Goal: Information Seeking & Learning: Learn about a topic

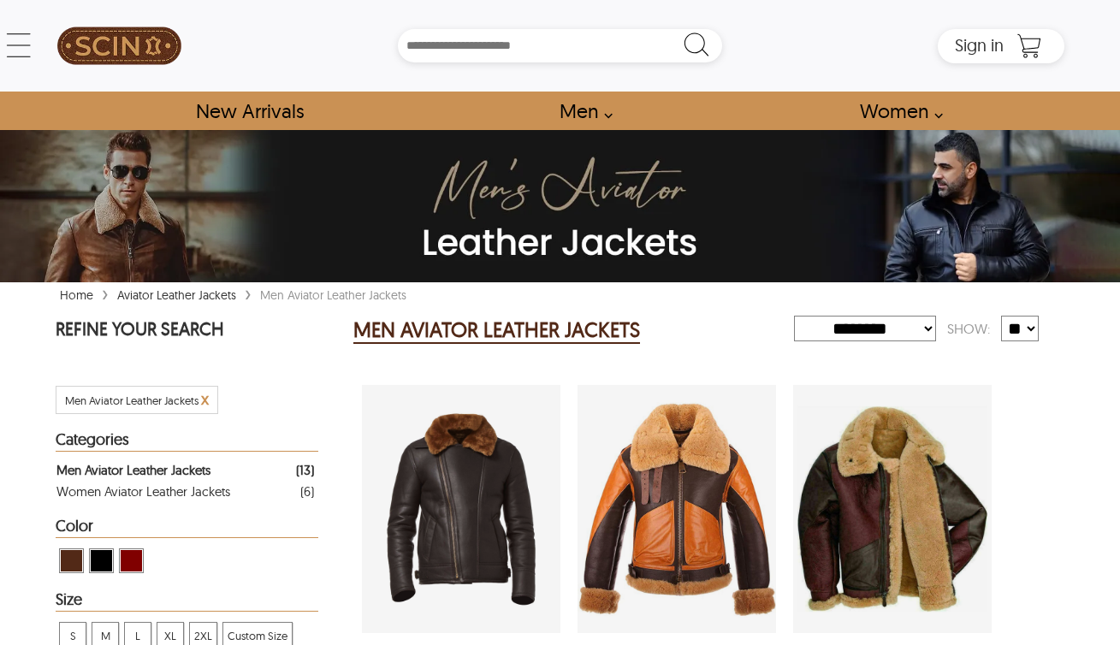
select select "********"
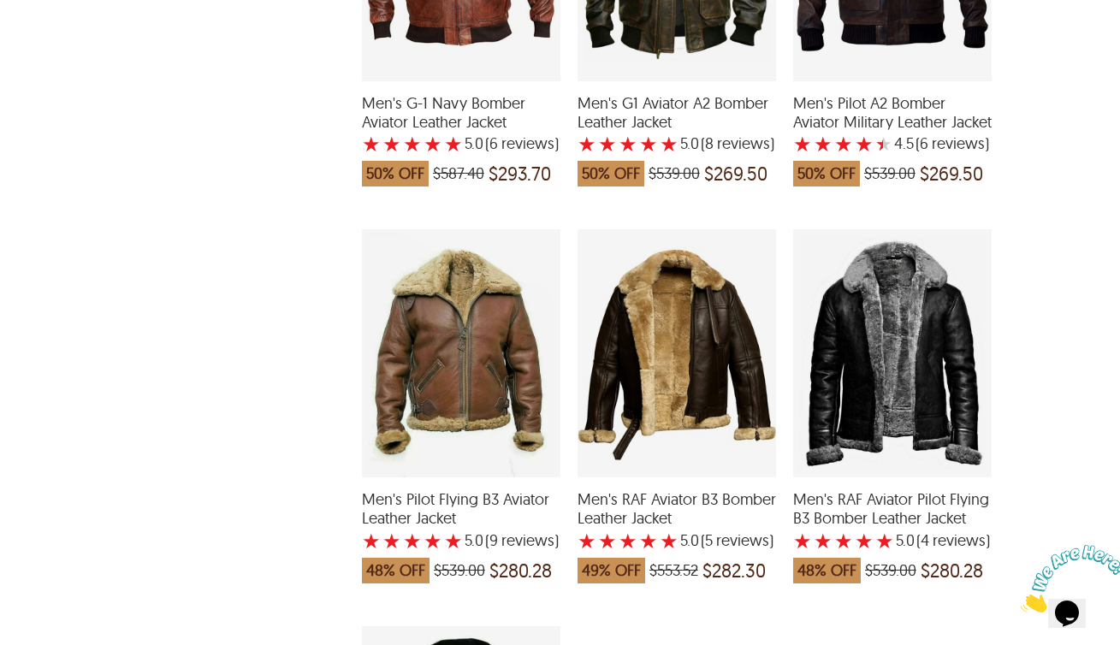
scroll to position [1344, 0]
click at [953, 350] on div "Men's RAF Aviator Pilot Flying B3 Bomber Leather Jacket with a 5 Star Rating 4 …" at bounding box center [892, 353] width 199 height 248
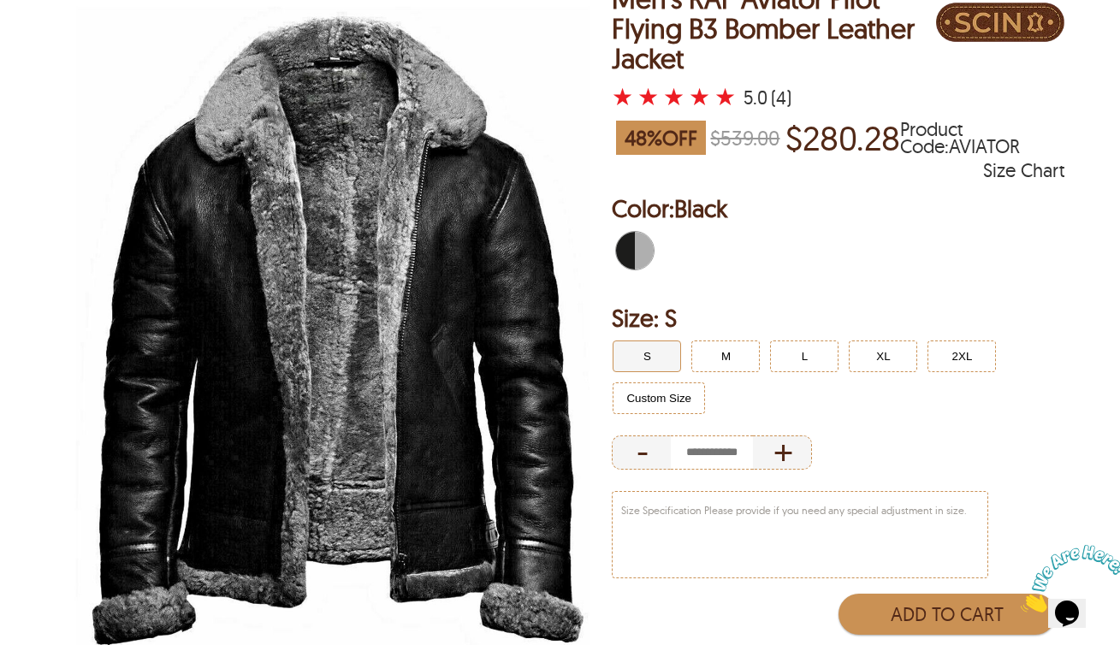
scroll to position [187, 0]
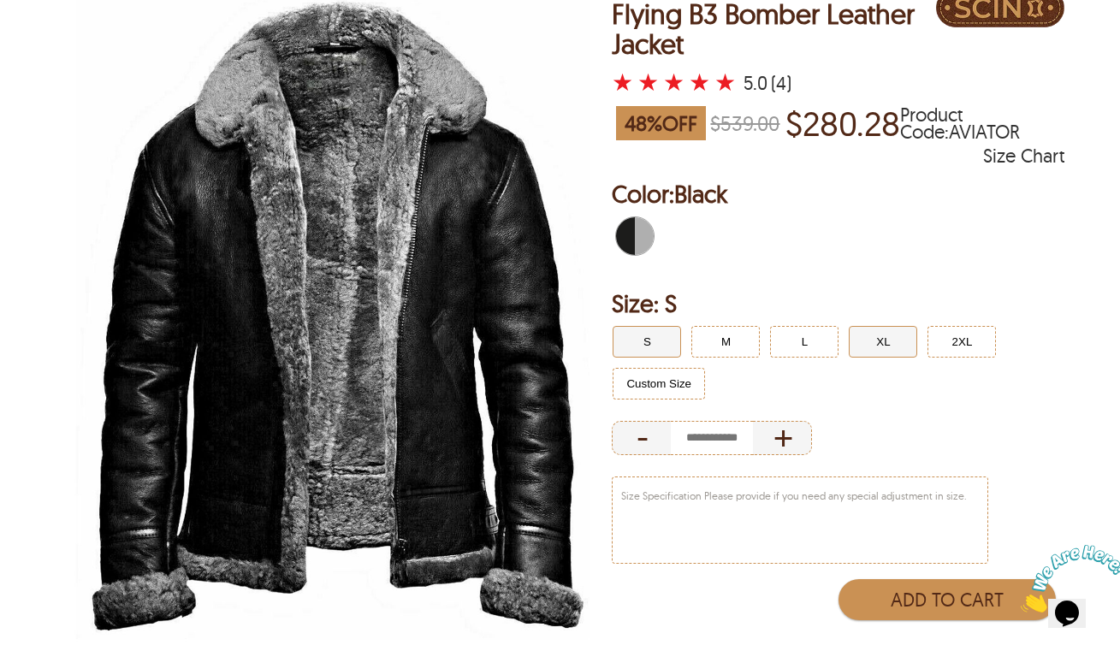
click at [889, 346] on button "XL" at bounding box center [883, 342] width 68 height 32
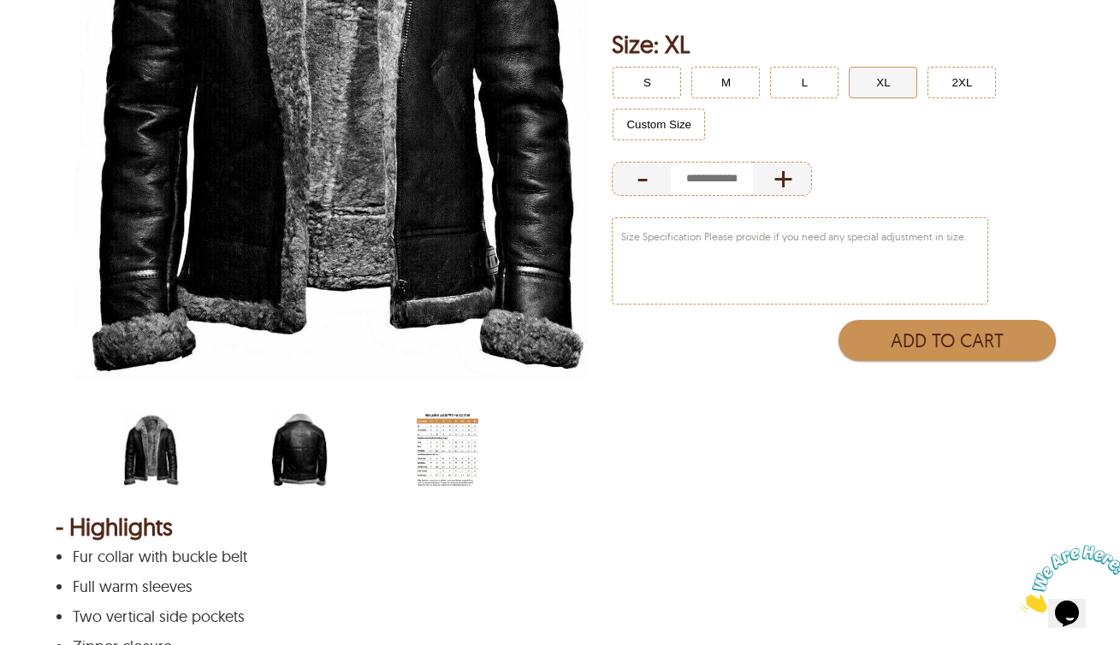
scroll to position [448, 0]
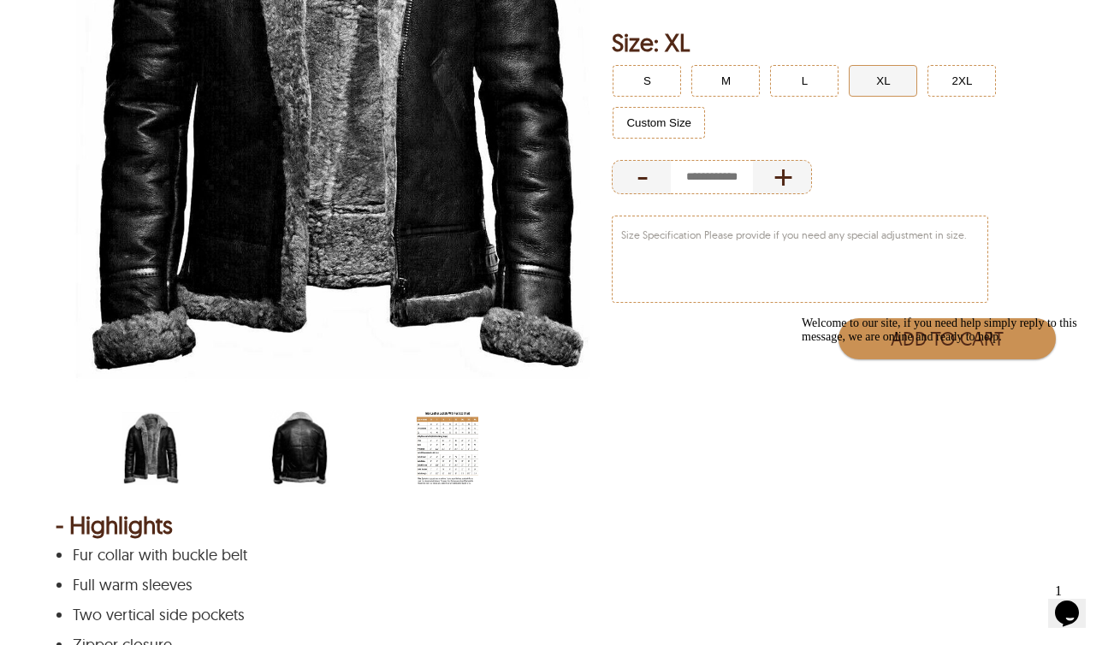
click at [311, 447] on img "scin-13040-black-back.jpg" at bounding box center [300, 448] width 62 height 77
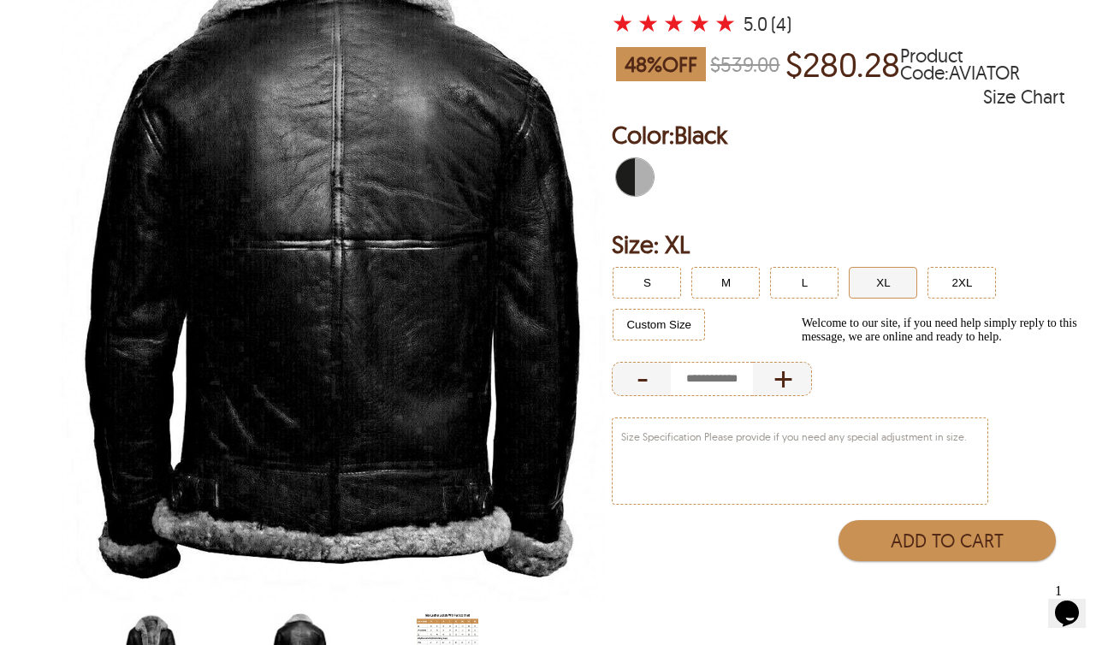
scroll to position [255, 0]
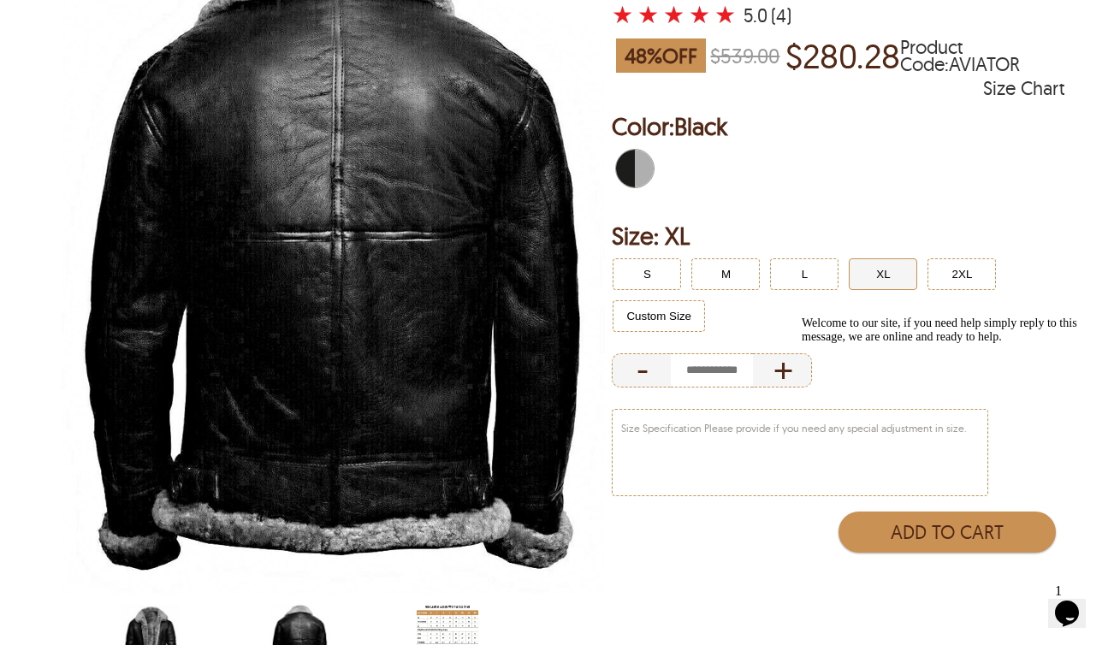
click at [456, 632] on img "men-jacket-size-chart-with-fur.jpg" at bounding box center [448, 641] width 62 height 77
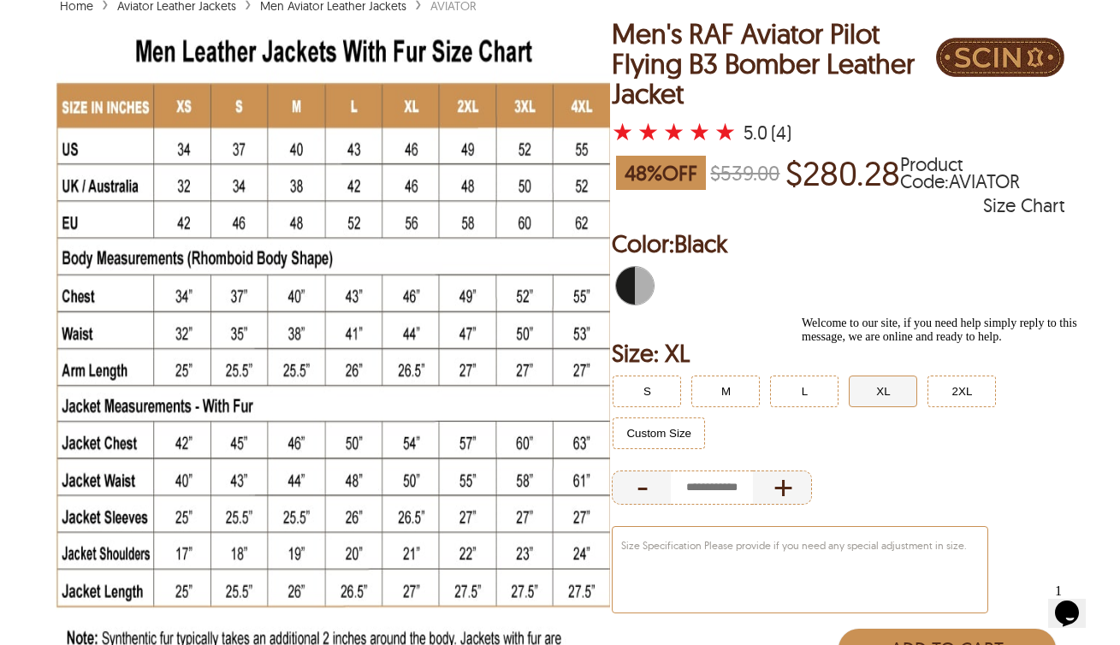
scroll to position [137, 0]
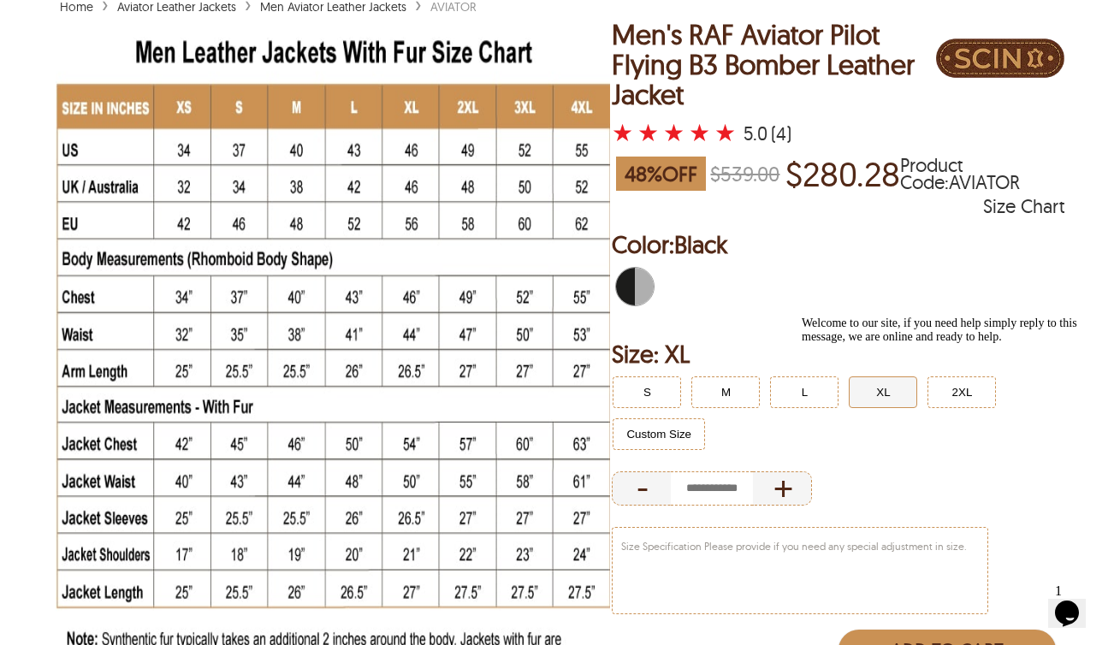
click at [960, 344] on div "Welcome to our site, if you need help simply reply to this message, we are onli…" at bounding box center [956, 330] width 308 height 27
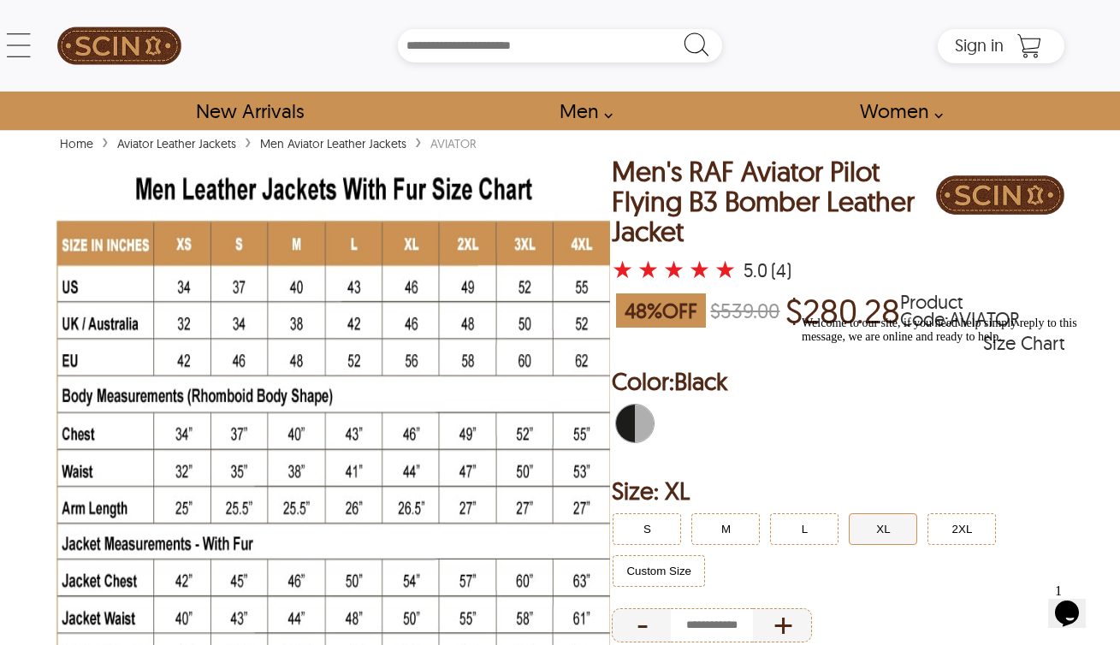
scroll to position [0, 0]
select select "********"
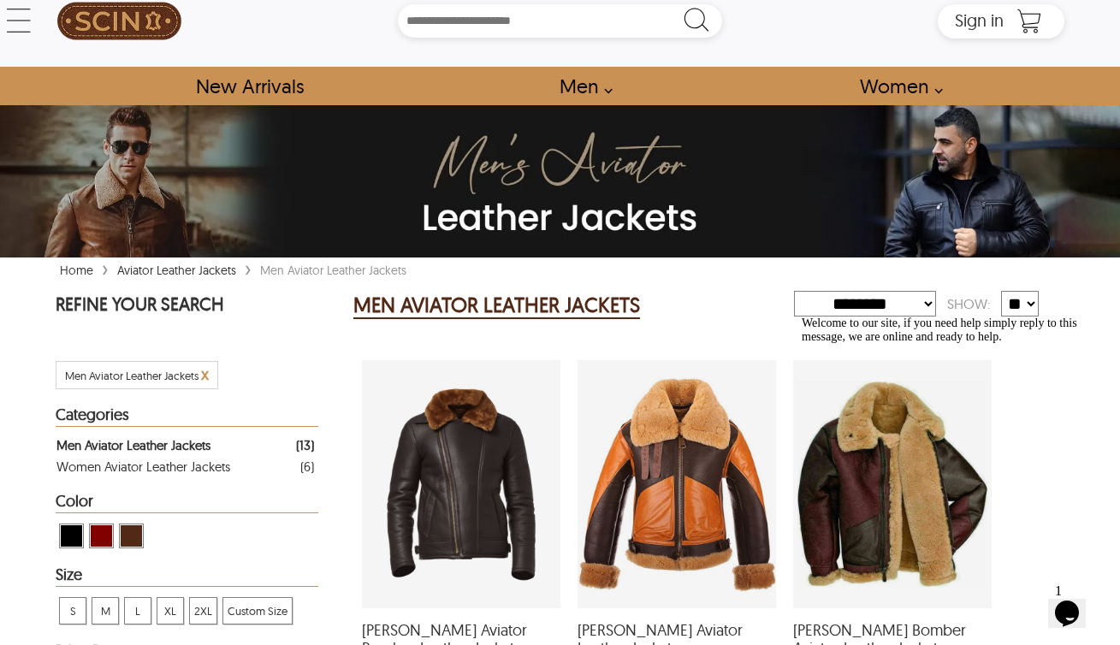
scroll to position [22, 0]
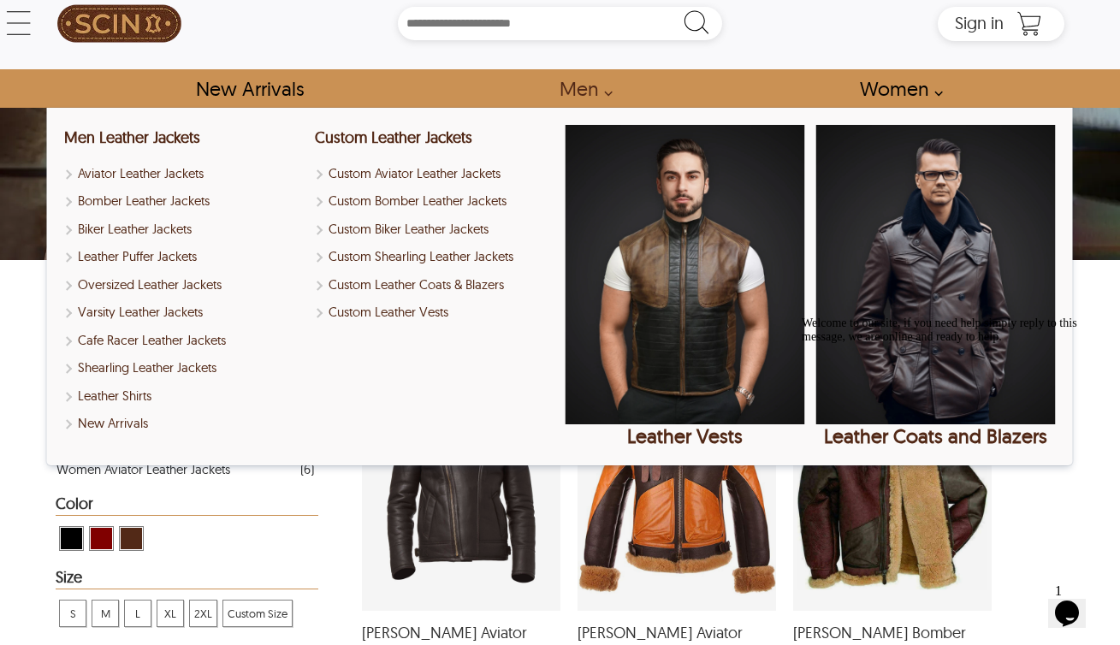
click at [605, 95] on link "Men" at bounding box center [581, 88] width 82 height 39
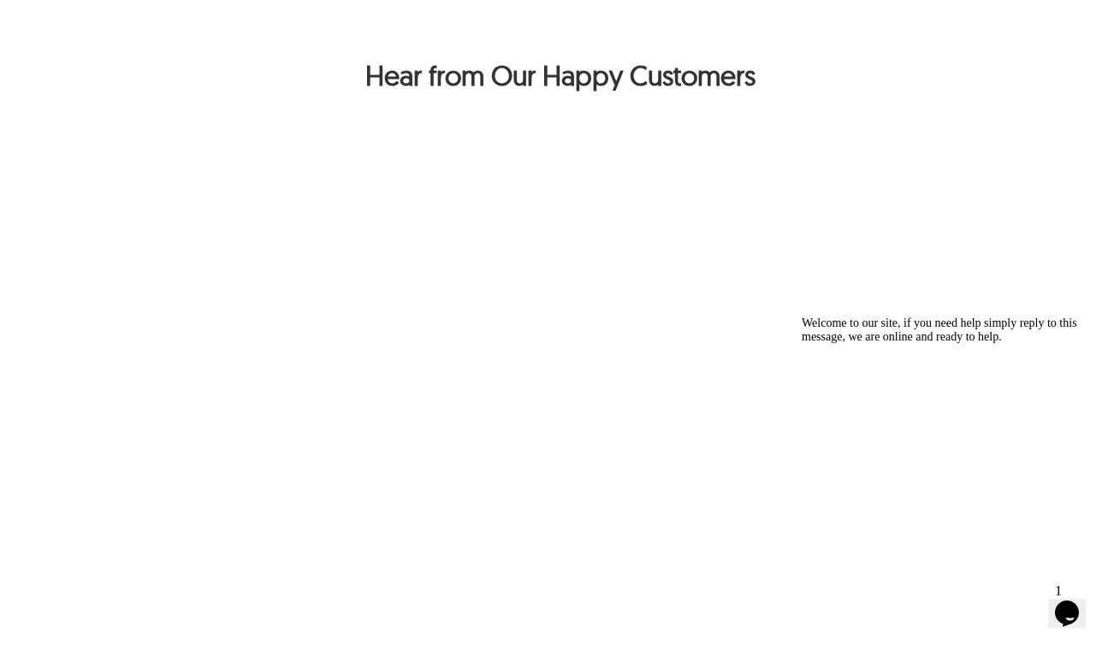
scroll to position [1219, 0]
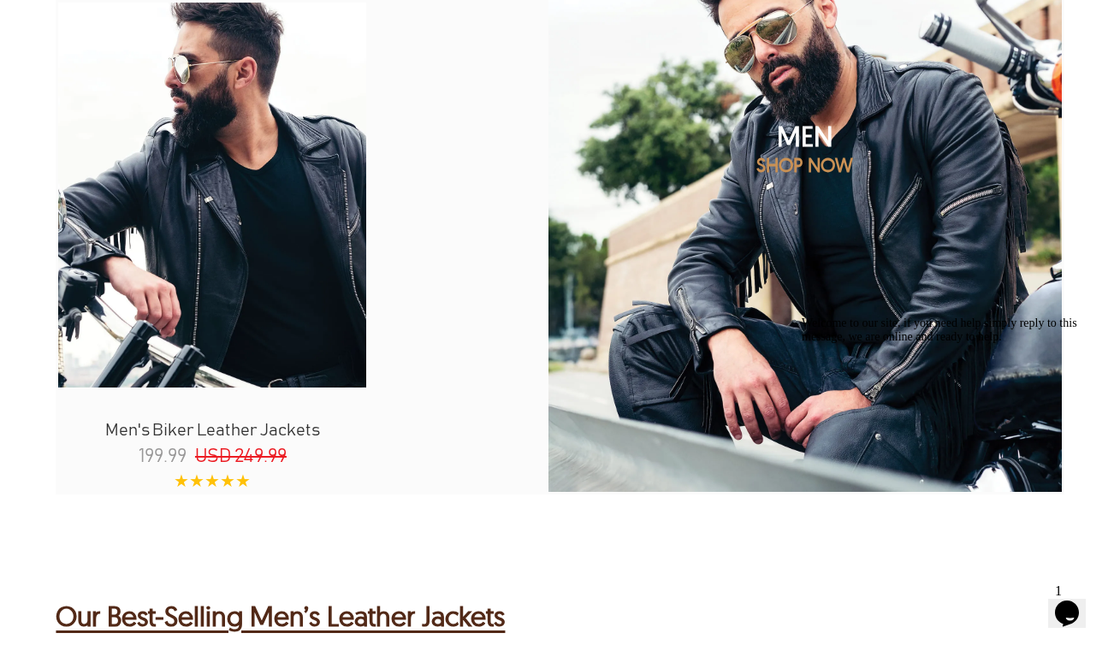
scroll to position [1823, 0]
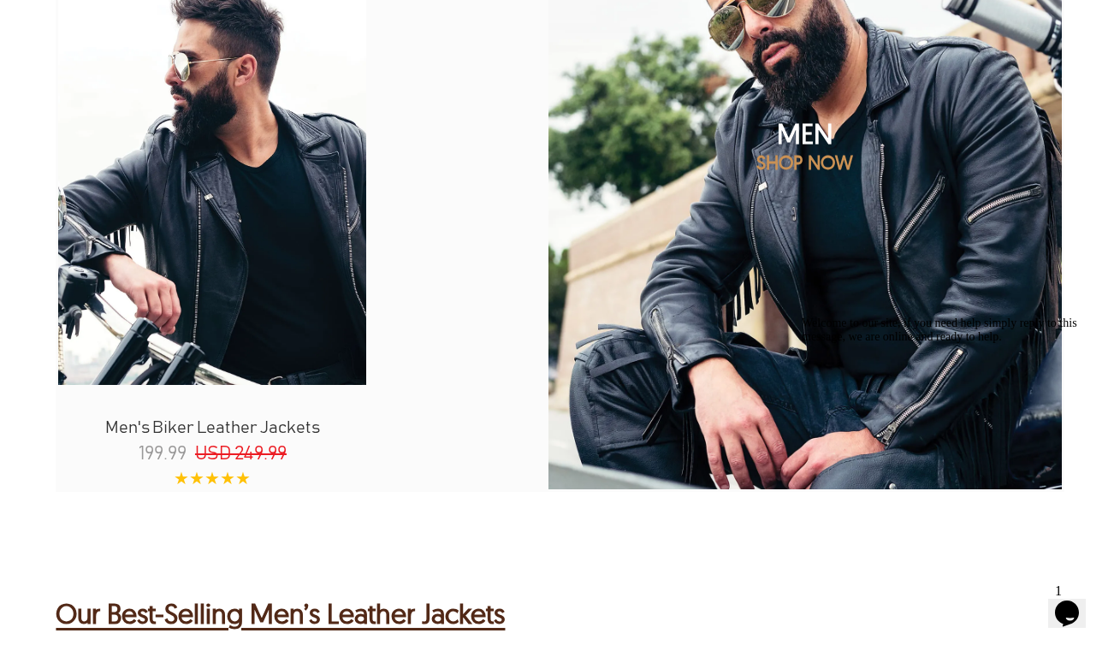
click at [827, 215] on img at bounding box center [805, 169] width 616 height 770
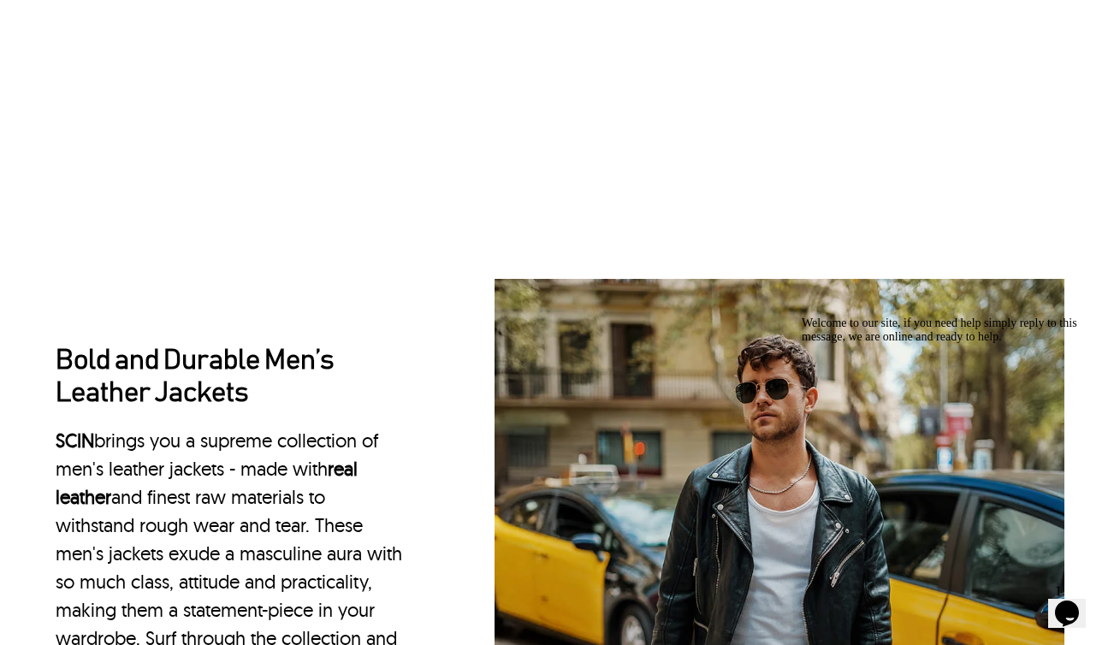
scroll to position [1375, 0]
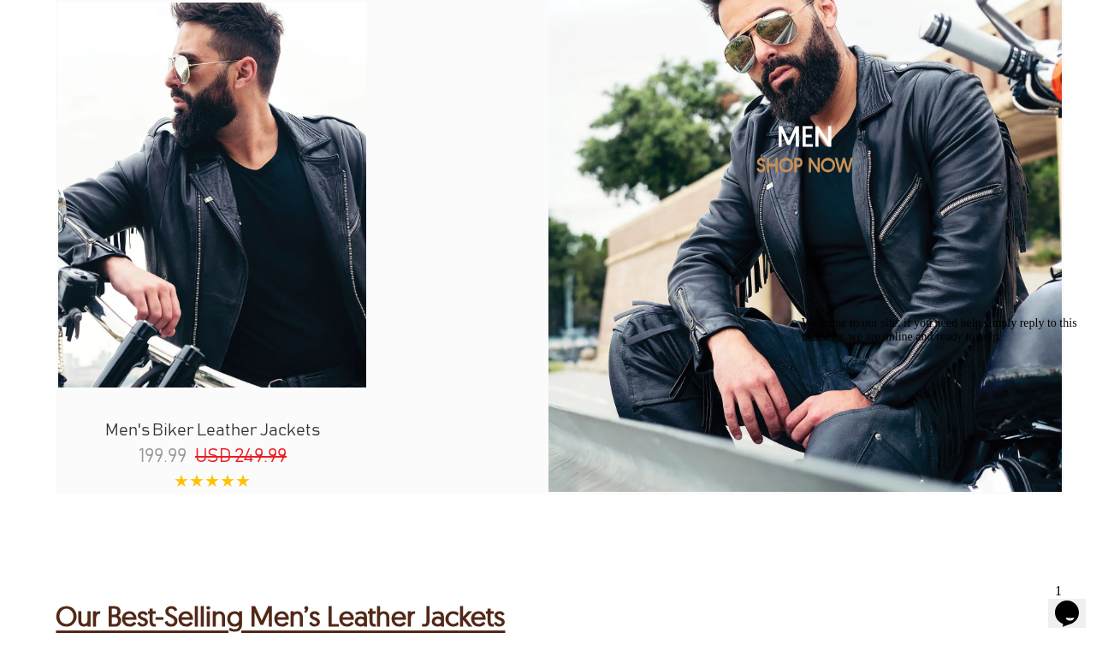
scroll to position [1817, 0]
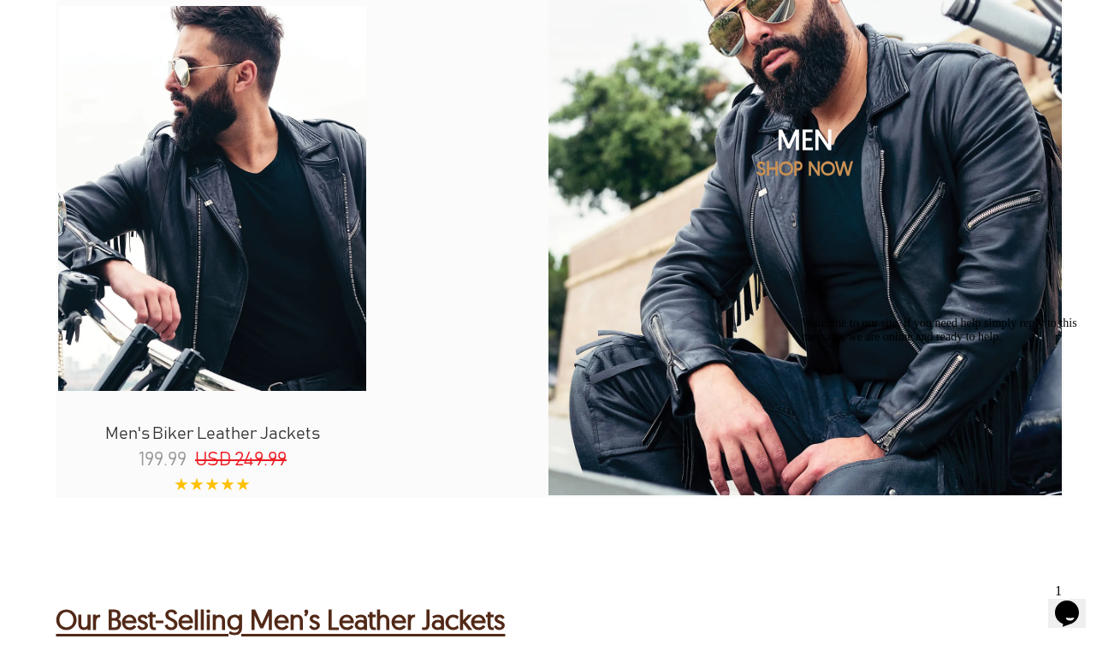
click at [789, 280] on img at bounding box center [805, 175] width 616 height 770
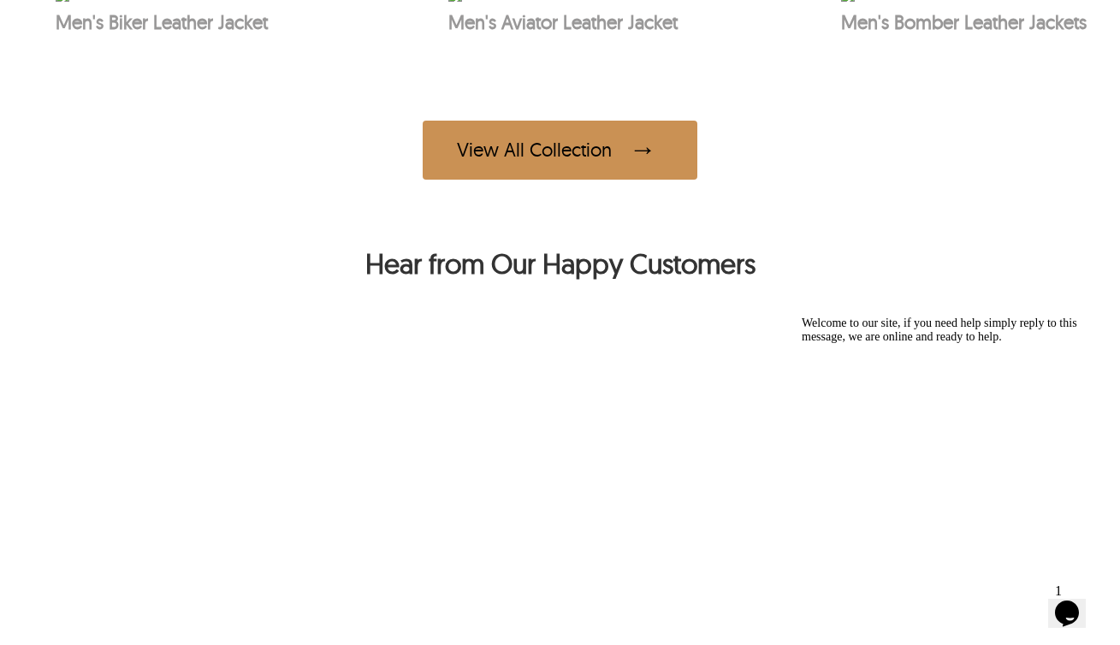
scroll to position [1032, 0]
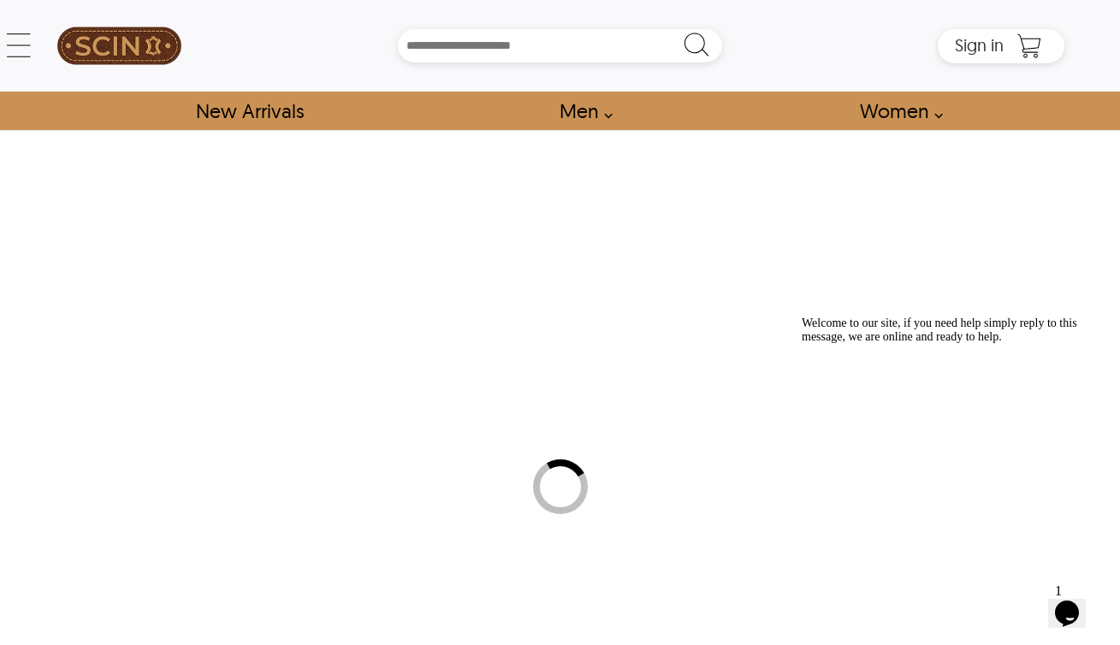
select select "********"
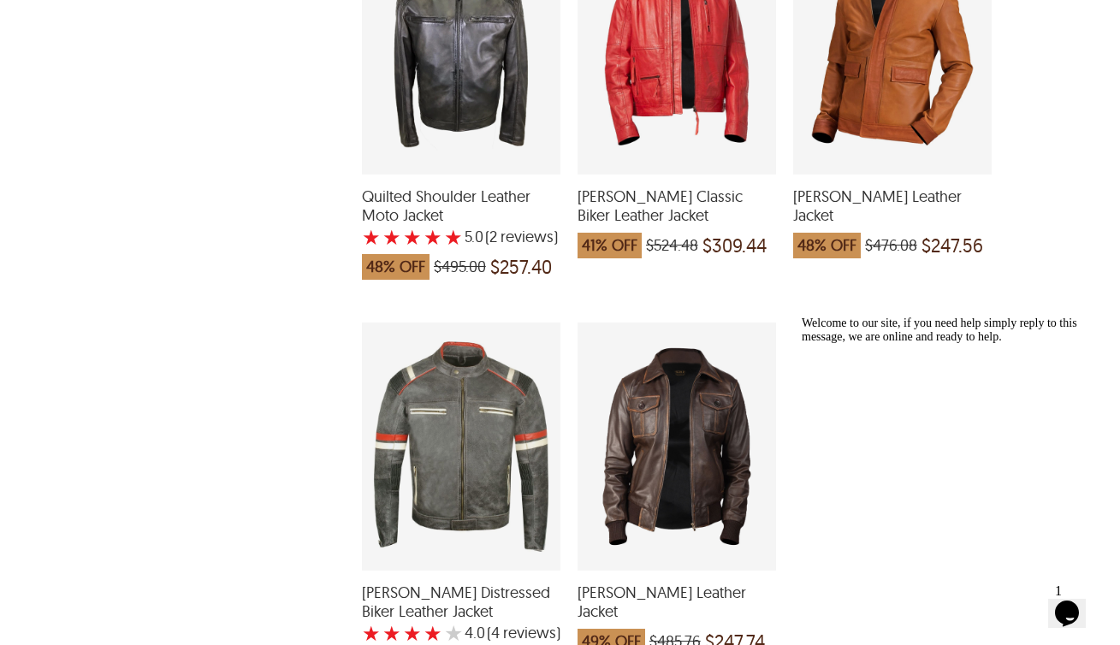
scroll to position [4008, 0]
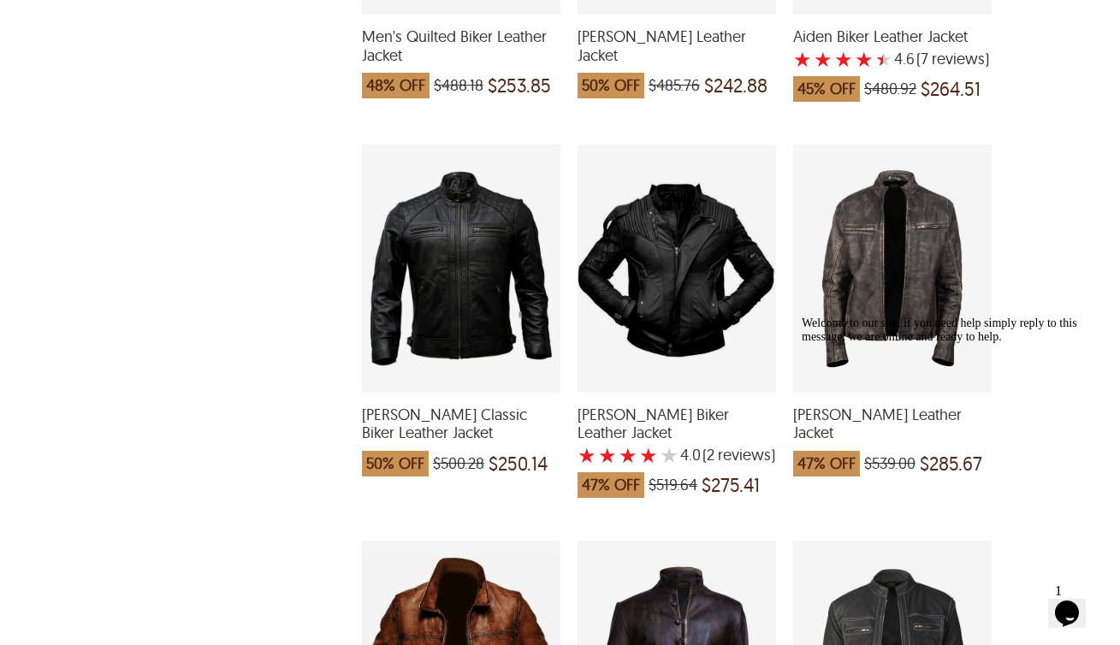
click at [904, 278] on div "Lewis Biker Leather Jacket which was at a price of $539.00, now after discount …" at bounding box center [892, 269] width 199 height 248
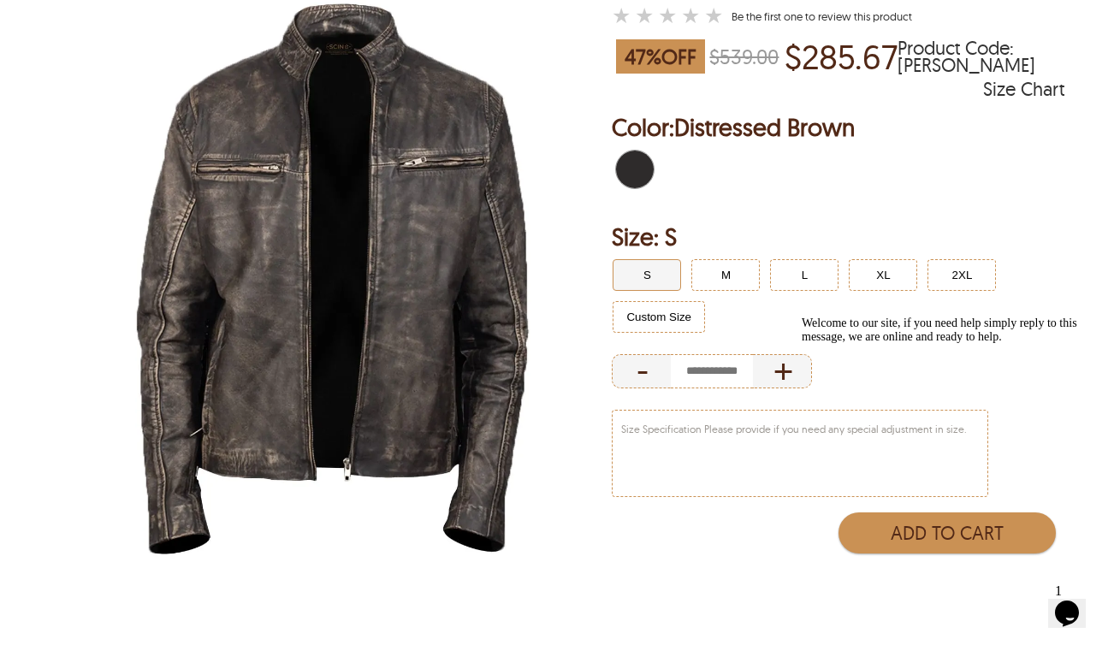
scroll to position [222, 0]
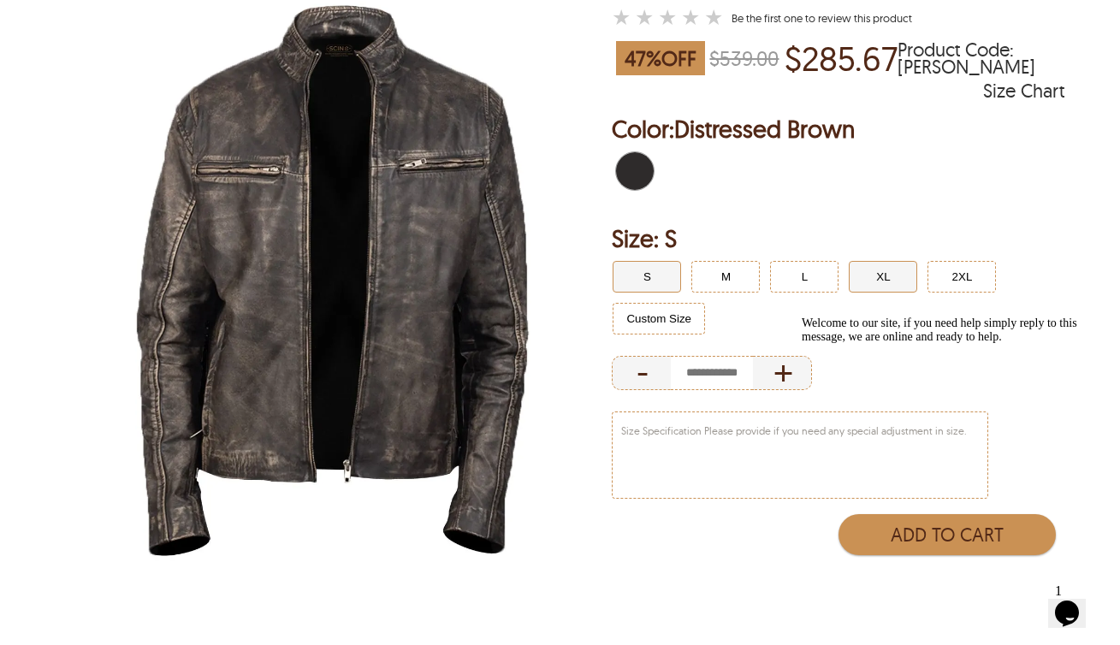
click at [878, 284] on button "XL" at bounding box center [883, 277] width 68 height 32
click at [956, 290] on button "2XL" at bounding box center [961, 277] width 68 height 32
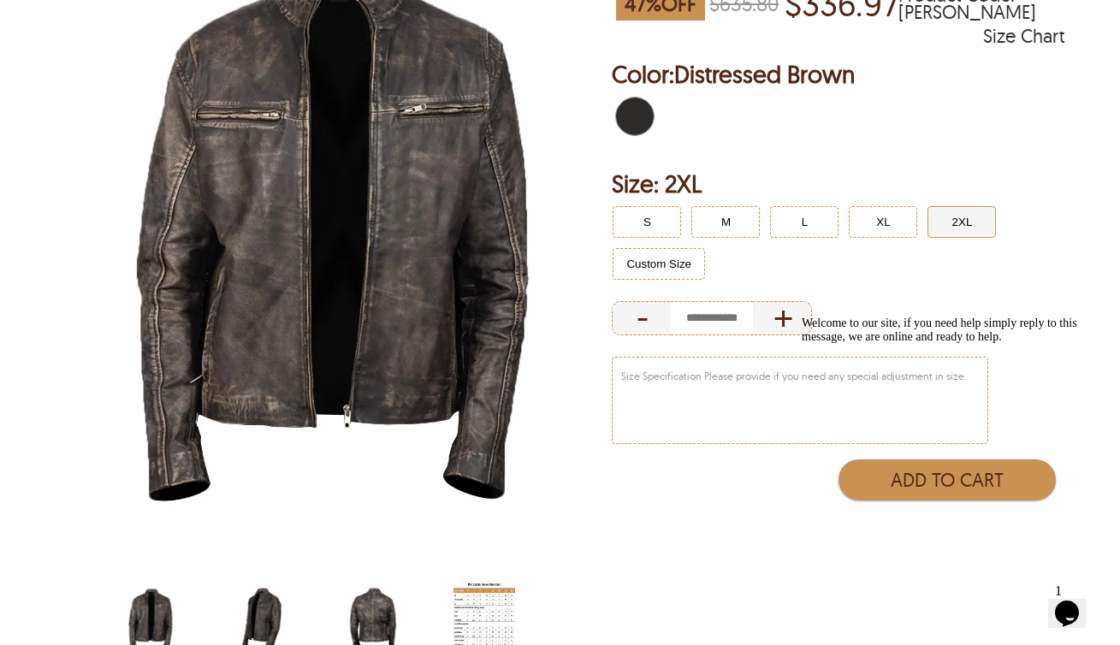
scroll to position [286, 0]
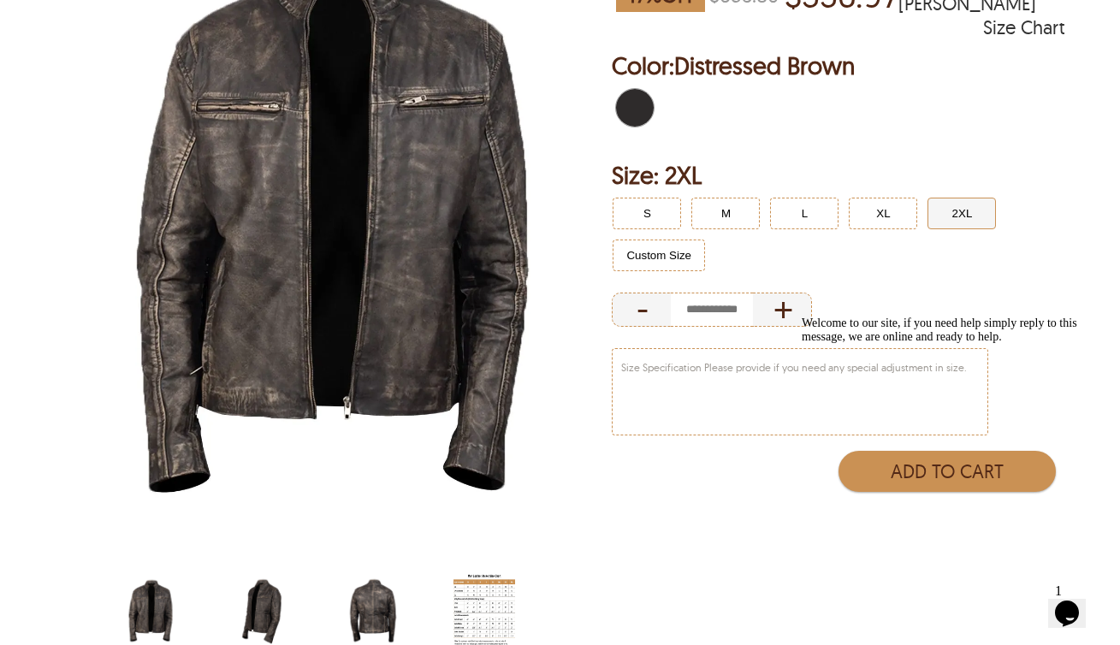
click at [263, 606] on img "lewis-biker-leather-jacket-side.jpg" at bounding box center [262, 610] width 62 height 77
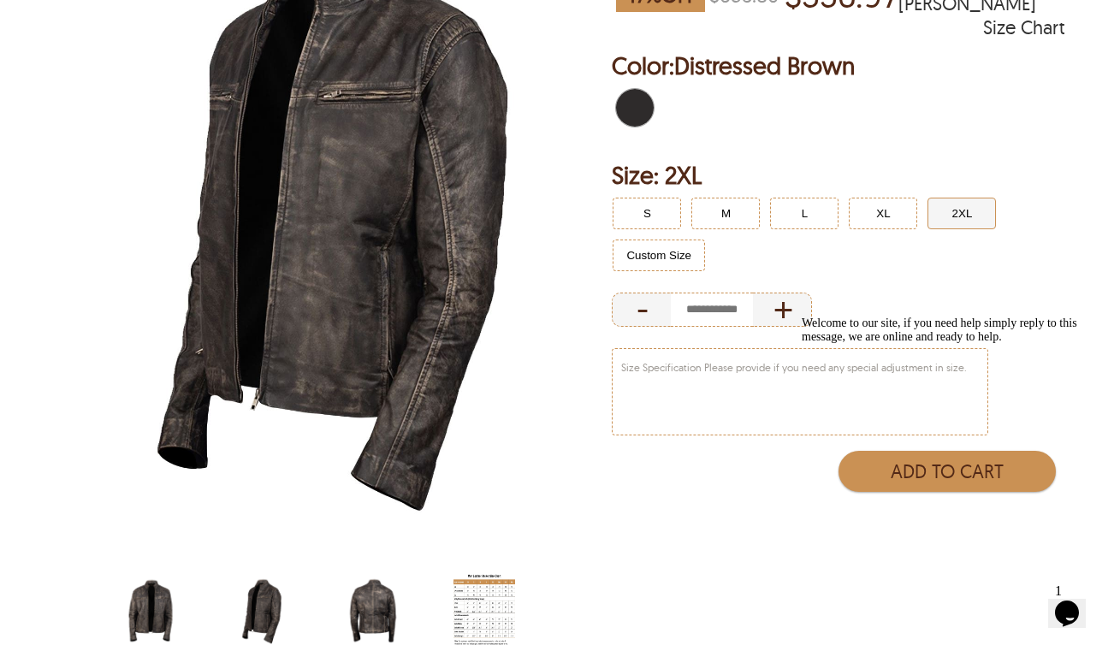
click at [370, 606] on img "lewis-biker-leather-jacket-back.jpg" at bounding box center [373, 610] width 62 height 77
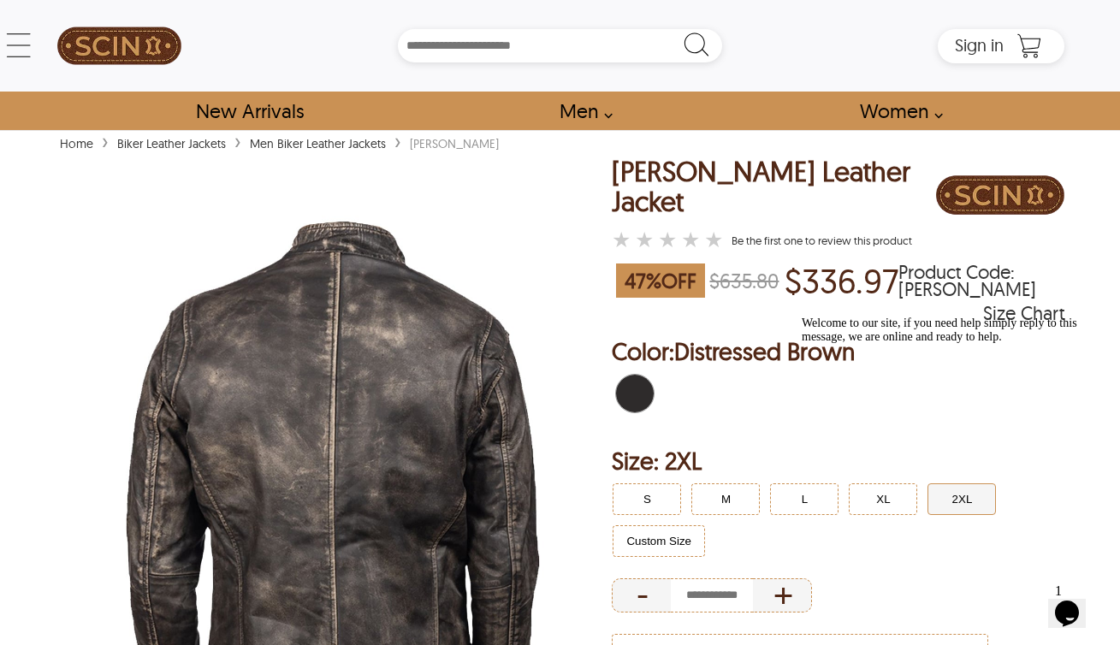
scroll to position [0, 0]
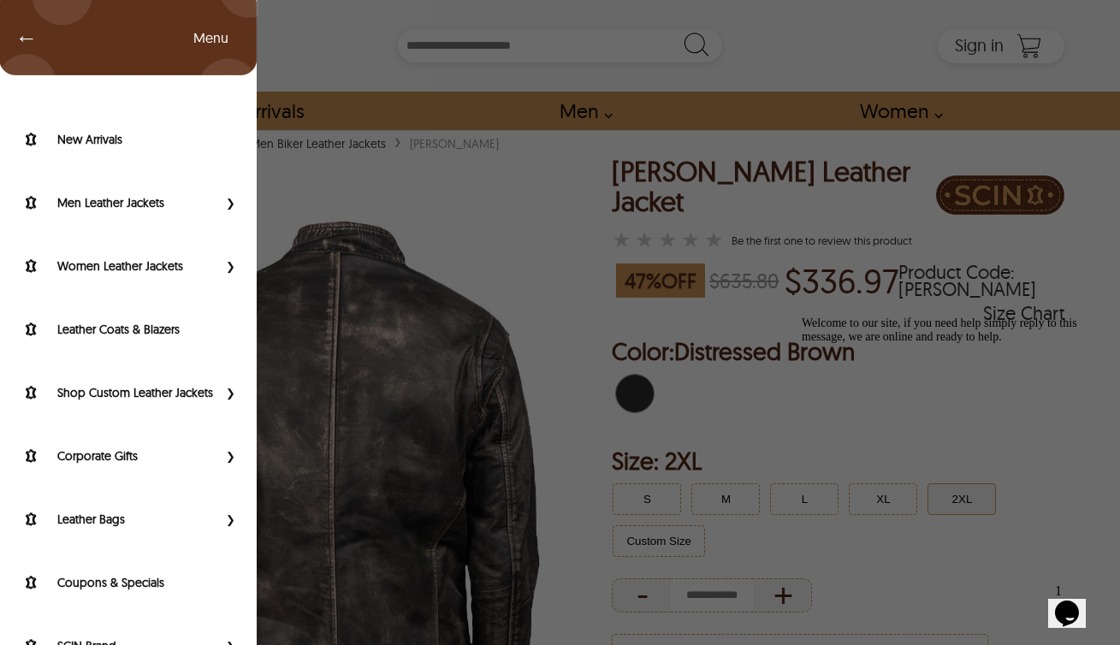
click at [56, 56] on div "← Menu New Arrivals Men Leather Jackets Aviator Leather Jackets Bomber Leather …" at bounding box center [560, 46] width 1008 height 92
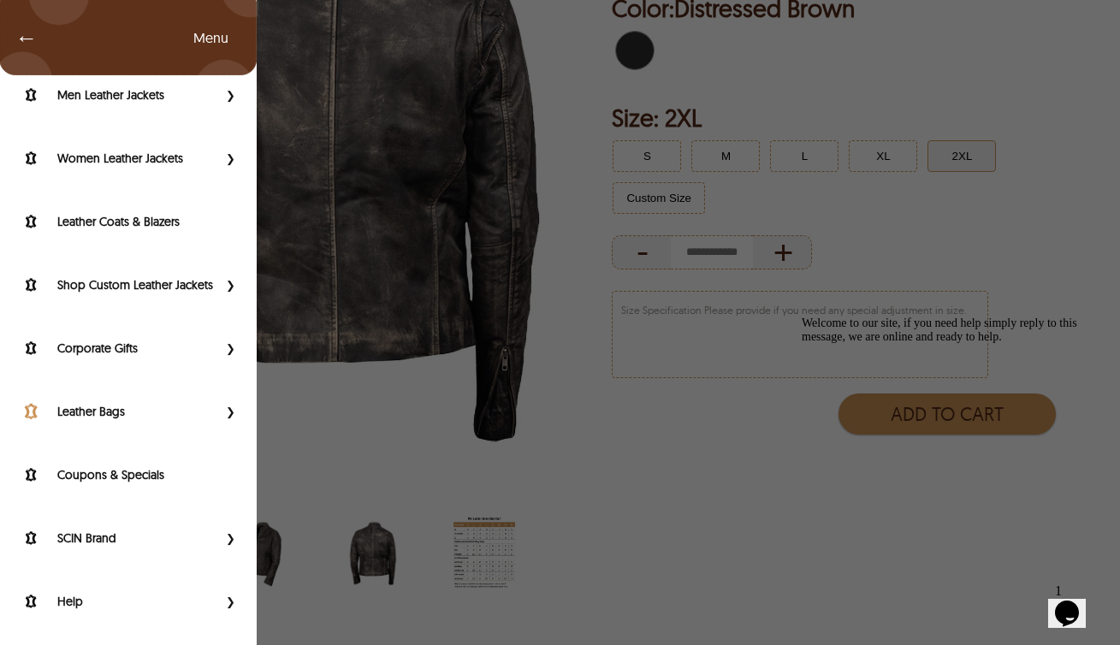
scroll to position [121, 0]
click at [122, 413] on label "Leather Bags" at bounding box center [137, 411] width 160 height 17
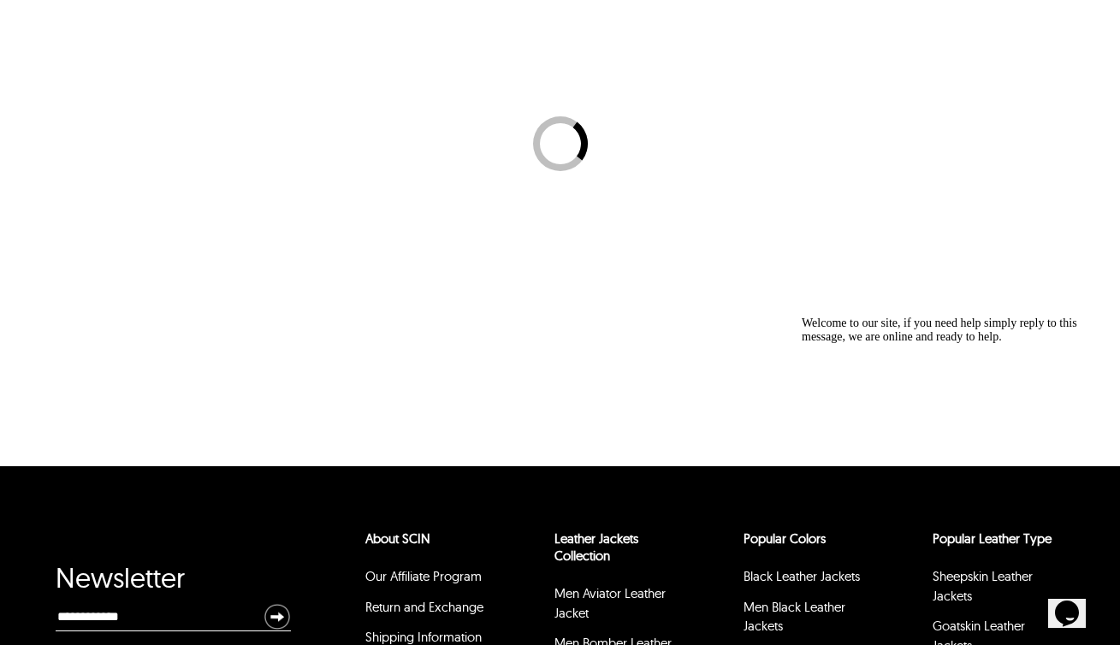
scroll to position [43, 0]
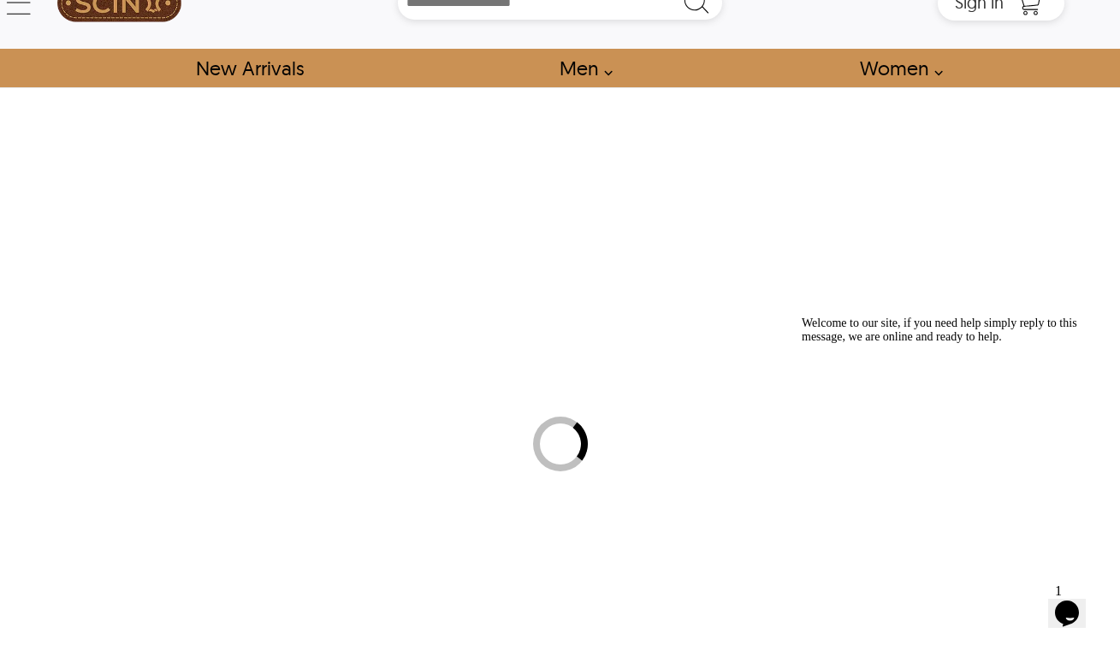
select select "********"
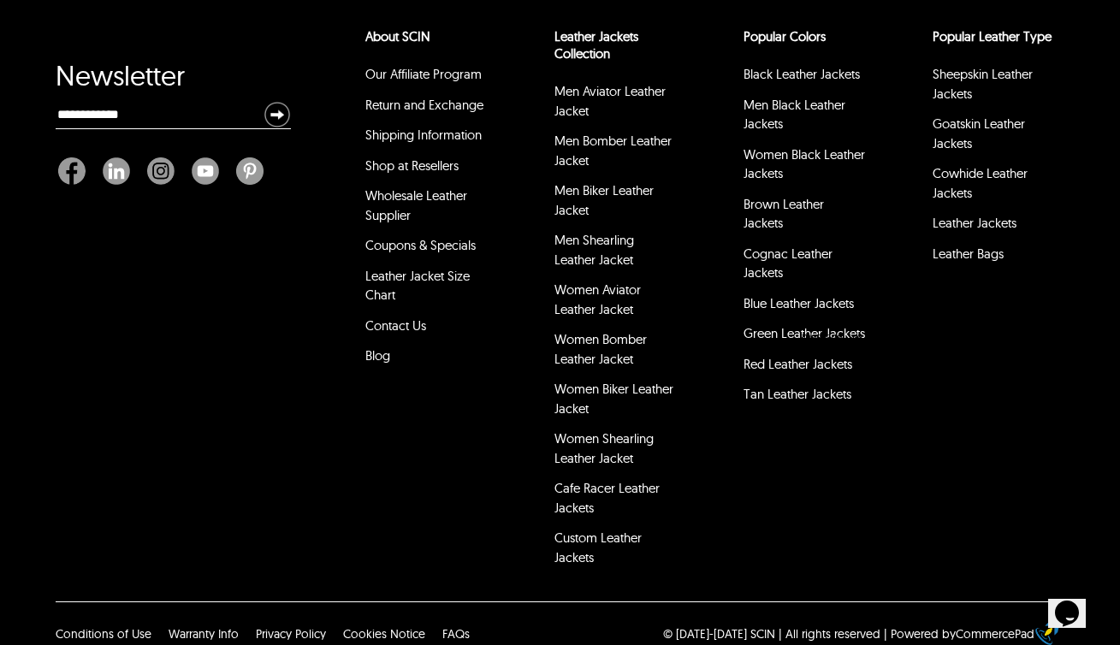
scroll to position [6815, 0]
click at [406, 318] on link "Contact Us" at bounding box center [395, 326] width 61 height 16
